Goal: Information Seeking & Learning: Learn about a topic

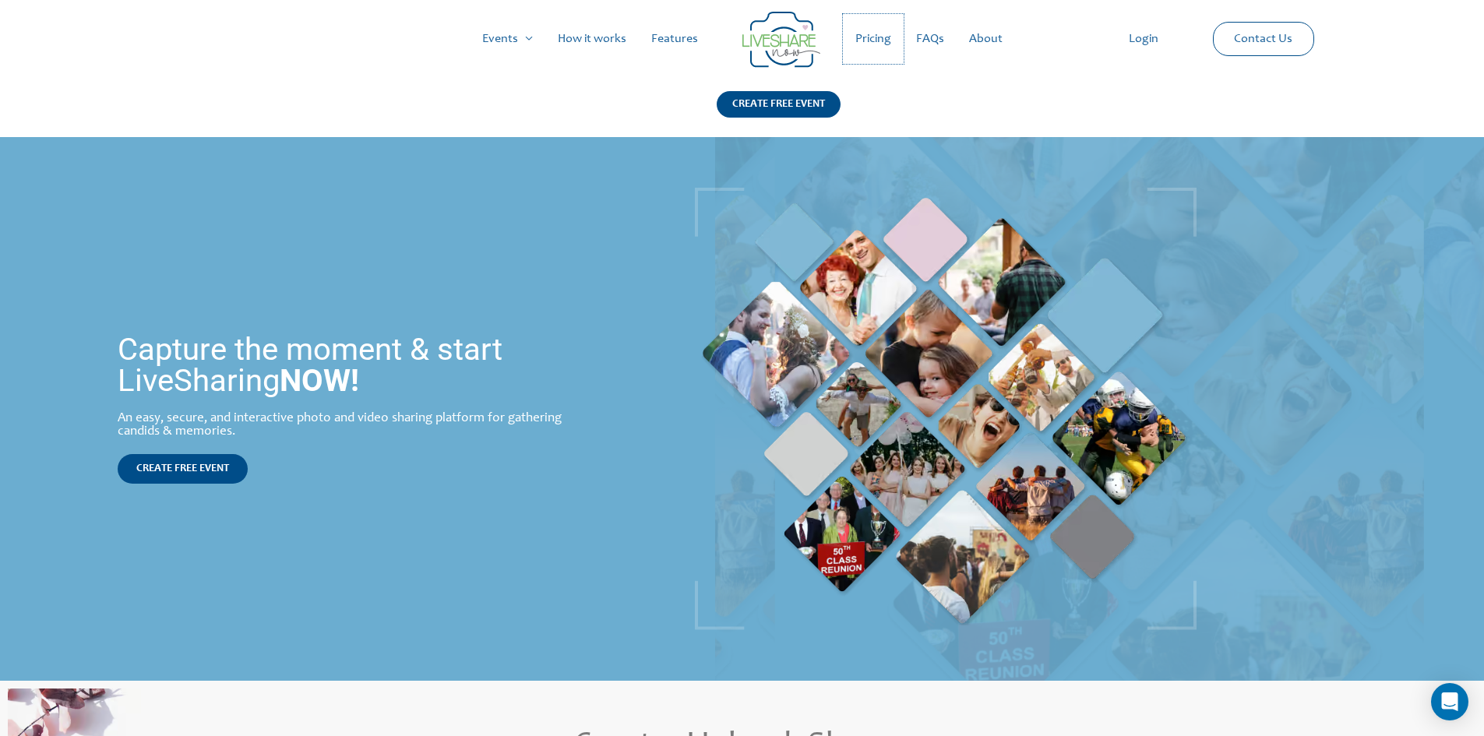
click at [878, 39] on link "Pricing" at bounding box center [873, 39] width 61 height 50
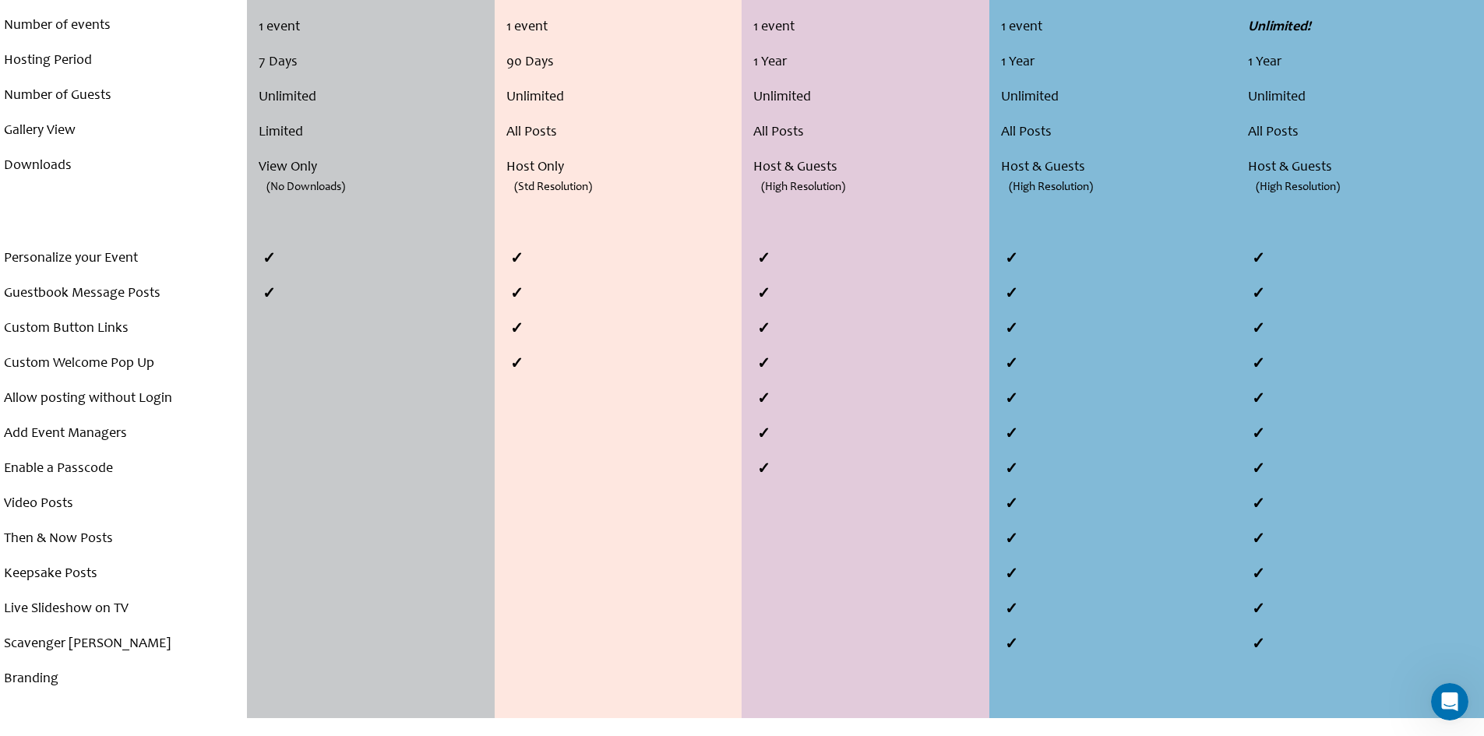
scroll to position [623, 0]
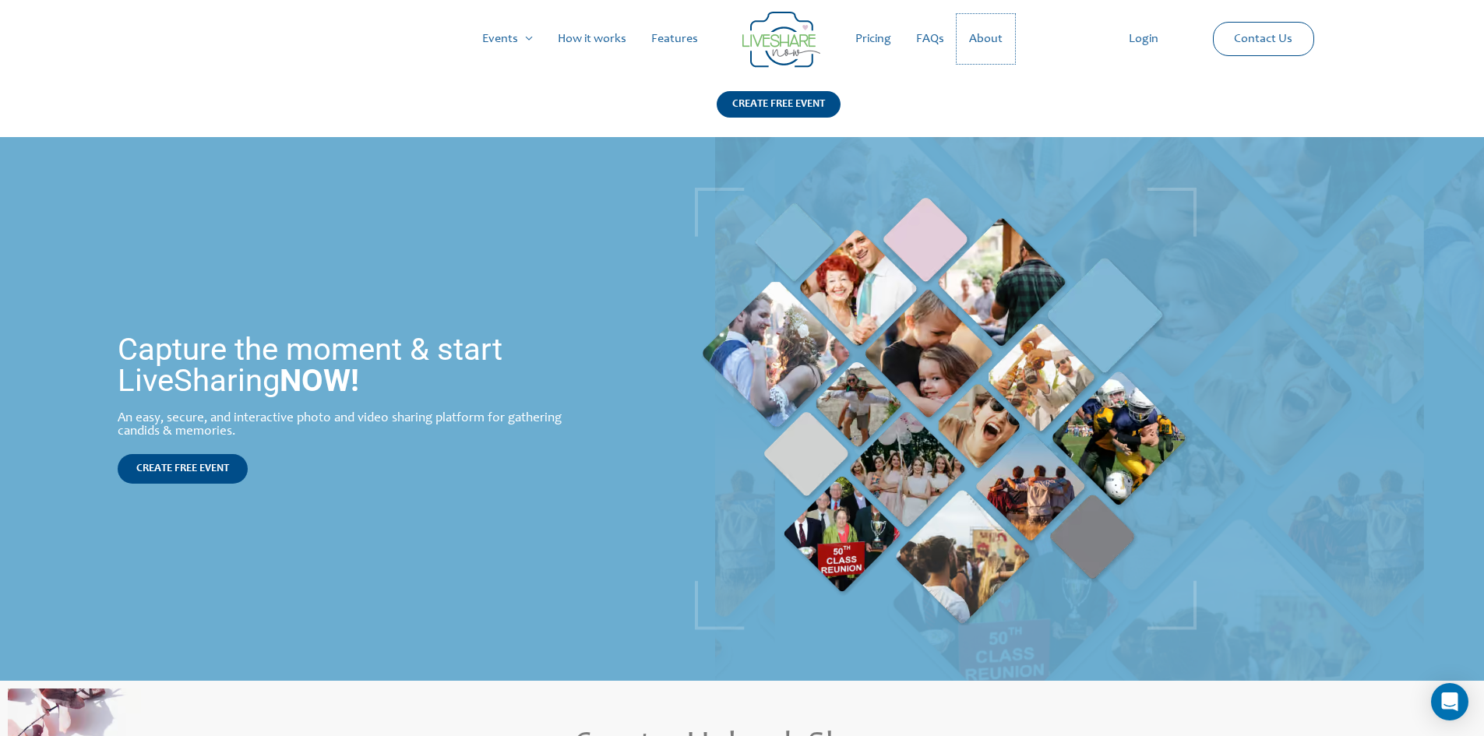
drag, startPoint x: 1003, startPoint y: 36, endPoint x: 969, endPoint y: 38, distance: 34.4
click at [1003, 36] on link "About" at bounding box center [986, 39] width 58 height 50
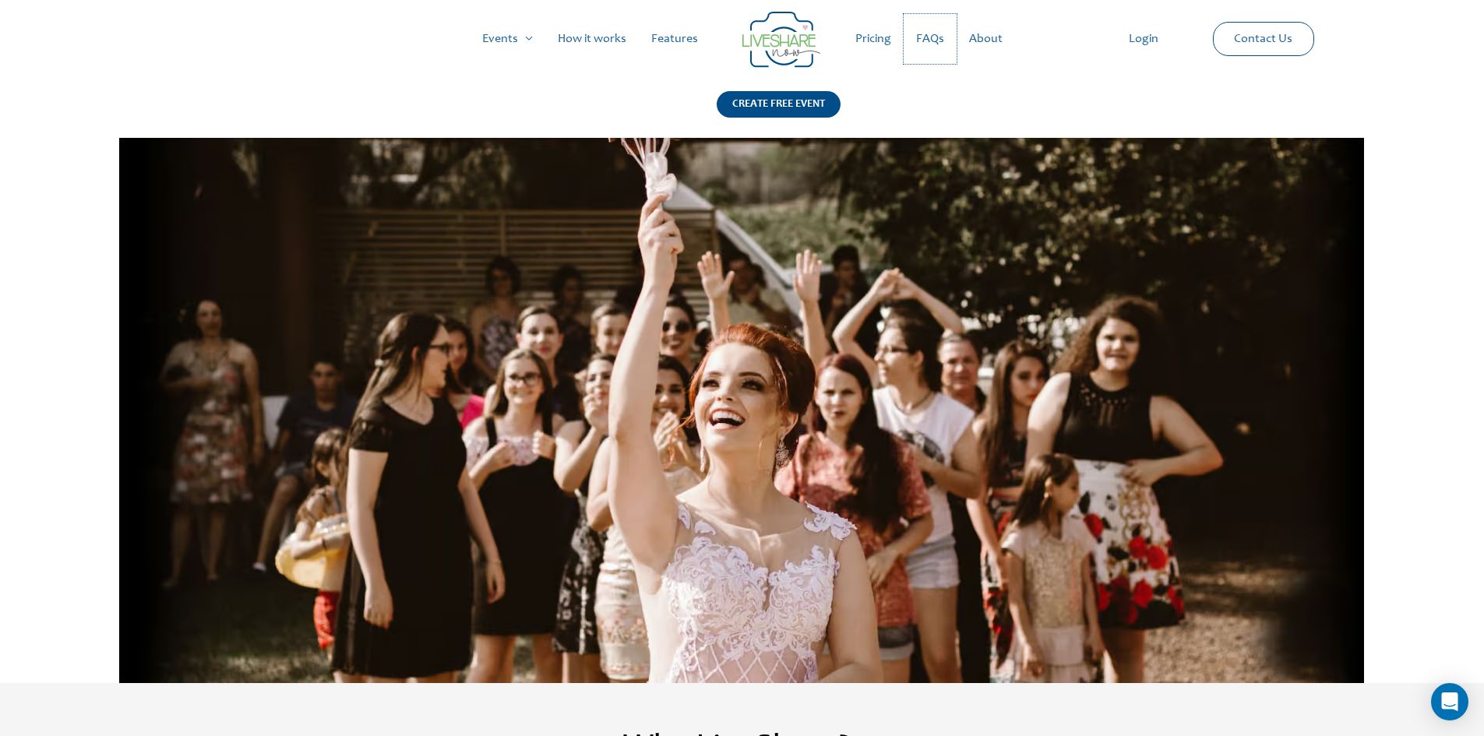
click at [927, 37] on link "FAQs" at bounding box center [930, 39] width 53 height 50
